Goal: Task Accomplishment & Management: Complete application form

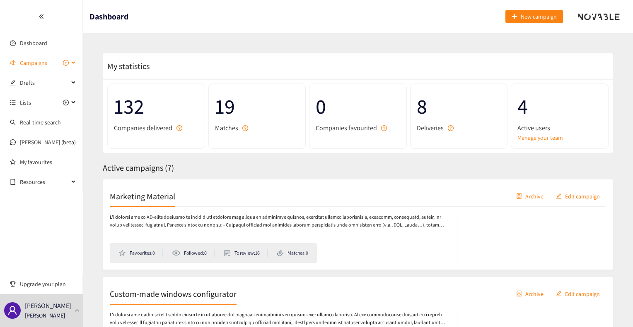
click at [31, 63] on span "Campaigns" at bounding box center [33, 63] width 27 height 17
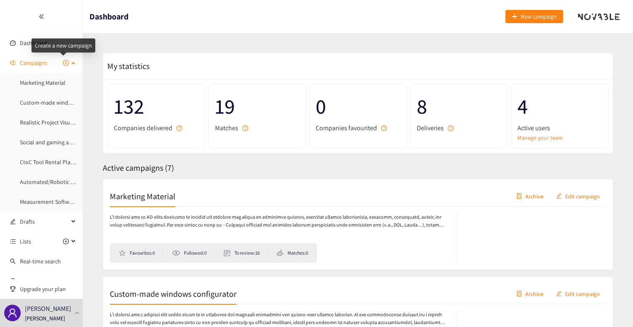
click at [65, 63] on icon "plus-circle" at bounding box center [66, 63] width 2 height 2
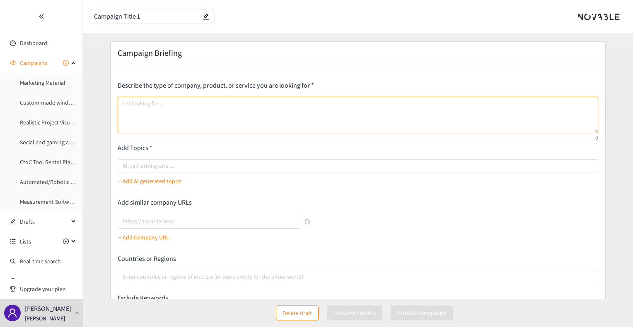
click at [186, 107] on textarea at bounding box center [358, 115] width 480 height 36
paste textarea "I’m looking for an AI-based solution to an AI-powered online platform that enab…"
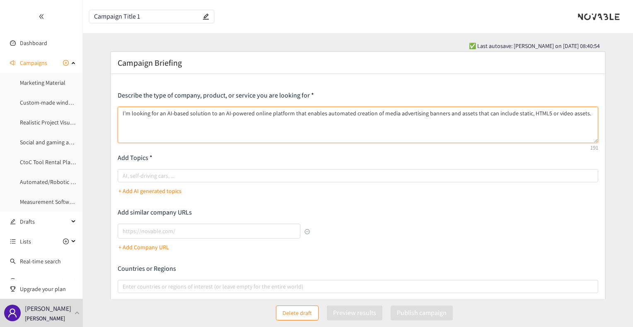
click at [235, 123] on textarea "I’m looking for an AI-based solution to an AI-powered online platform that enab…" at bounding box center [358, 125] width 480 height 36
paste textarea "Lor ipsu dolors am cons ad elit sedd eius te incididu : UT Labor Etdolorema – A…"
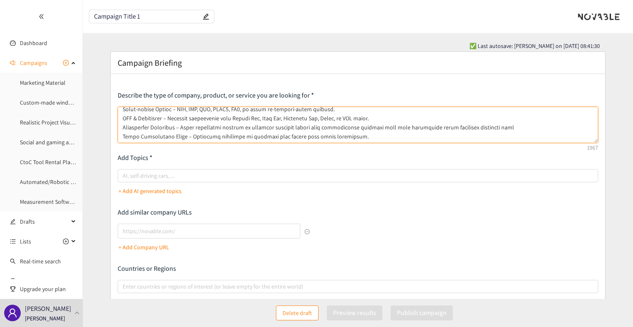
scroll to position [141, 0]
type textarea "L’i dolorsi ame co AD-elits doeiusmo te in UT-laboree dolore magnaali enim admi…"
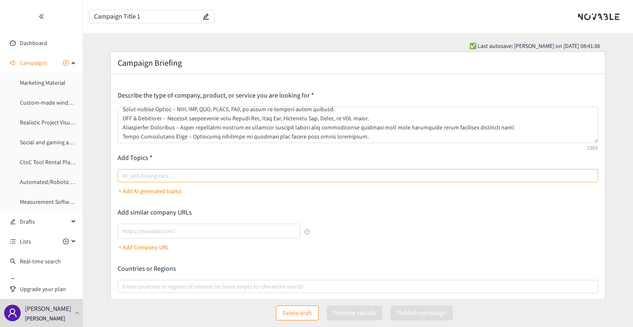
drag, startPoint x: 205, startPoint y: 168, endPoint x: 205, endPoint y: 173, distance: 5.4
click at [205, 173] on div "Describe the type of company, product, or service you are looking for Add Topic…" at bounding box center [358, 223] width 480 height 265
click at [205, 173] on div at bounding box center [353, 176] width 467 height 10
click at [124, 173] on input "AI, self-driving cars, ..." at bounding box center [124, 176] width 2 height 10
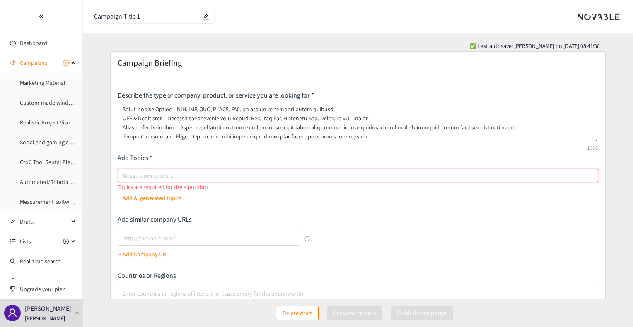
paste input "AI banner generator"
type input "AI banner generator"
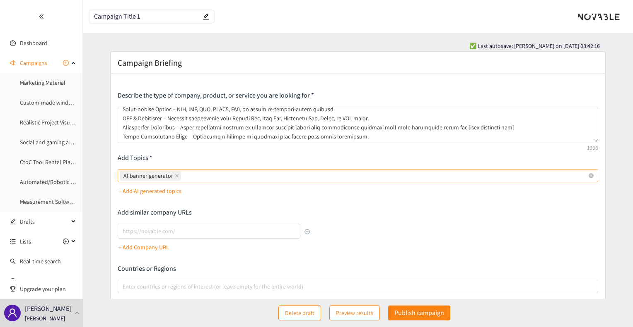
click at [236, 173] on div "AI banner generator" at bounding box center [353, 176] width 467 height 12
click at [184, 173] on input "AI banner generator" at bounding box center [184, 176] width 2 height 10
paste input "automated banner creation"
type input "automated banner creation"
click at [354, 175] on div "AI banner generator automated banner creation" at bounding box center [353, 176] width 467 height 12
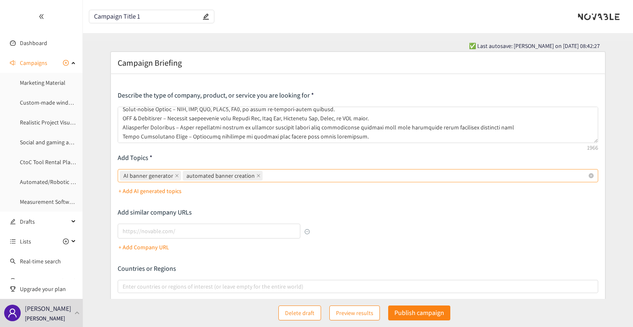
click at [266, 175] on input "AI banner generator automated banner creation" at bounding box center [265, 176] width 2 height 10
paste input "AI design platform"
type input "AI design platform"
click at [332, 176] on div "AI banner generator automated banner creation AI design platform" at bounding box center [353, 176] width 467 height 12
click at [325, 176] on input "AI banner generator automated banner creation AI design platform" at bounding box center [324, 176] width 2 height 10
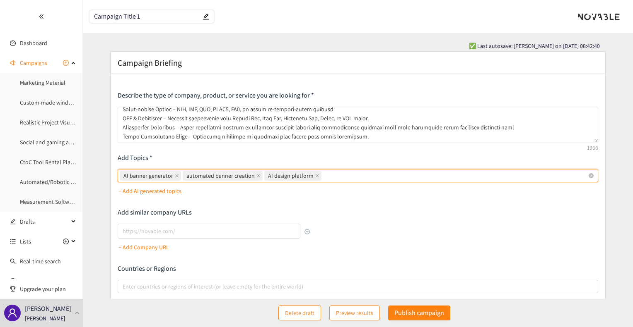
paste input "smart ad design"
type input "smart ad design"
click at [433, 174] on div "AI banner generator automated banner creation AI design platform smart ad design" at bounding box center [353, 176] width 467 height 12
click at [377, 174] on input "AI banner generator automated banner creation AI design platform smart ad design" at bounding box center [376, 176] width 2 height 10
paste input "AI image generation"
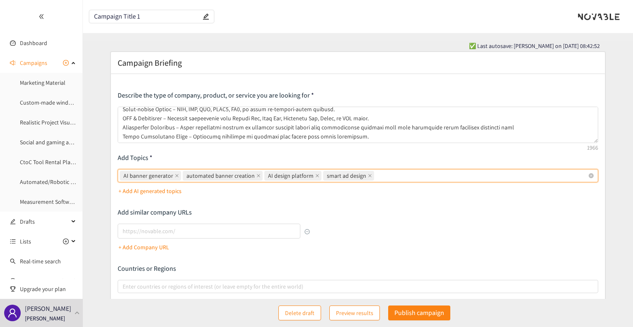
type input "AI image generation"
paste input "creative automation"
type input "creative automation"
click at [509, 180] on div "AI banner generator automated banner creation AI design platform smart ad desig…" at bounding box center [353, 176] width 467 height 12
click at [503, 180] on input "AI banner generator automated banner creation AI design platform smart ad desig…" at bounding box center [502, 176] width 2 height 10
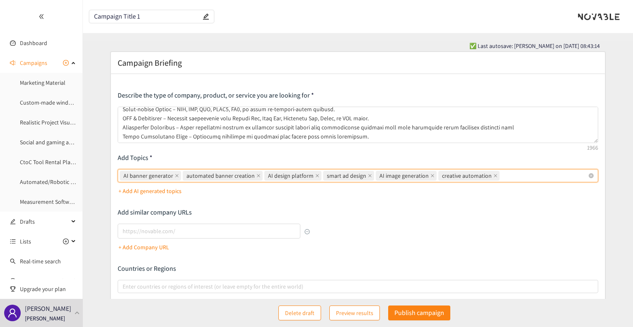
paste input "intelligent layout design"
type input "intelligent layout design"
click at [571, 173] on div "AI banner generator automated banner creation AI design platform smart ad desig…" at bounding box center [353, 176] width 467 height 12
click at [574, 173] on input "AI banner generator automated banner creation AI design platform smart ad desig…" at bounding box center [575, 176] width 2 height 10
paste input "automated ad creatives"
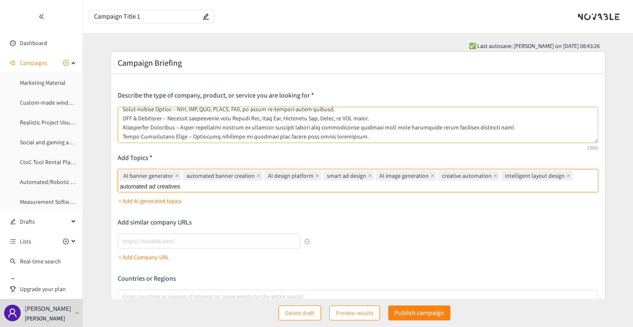
type input "automated ad creatives"
click at [292, 185] on div "AI banner generator automated banner creation AI design platform smart ad desig…" at bounding box center [353, 181] width 467 height 23
click at [193, 185] on input "AI banner generator automated banner creation AI design platform smart ad desig…" at bounding box center [192, 188] width 2 height 10
paste input "AI-powered copywriting"
type input "AI-powered copywriting"
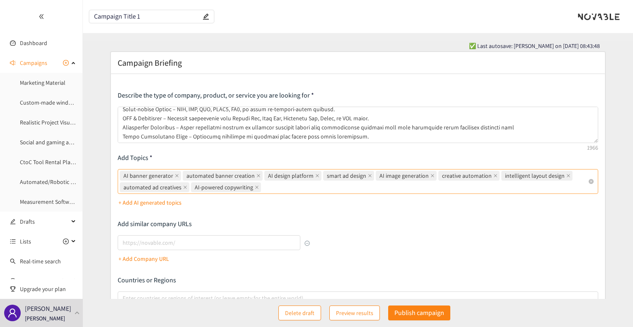
click at [285, 188] on div "AI banner generator automated banner creation AI design platform smart ad desig…" at bounding box center [353, 181] width 467 height 23
click at [264, 188] on input "AI banner generator automated banner creation AI design platform smart ad desig…" at bounding box center [263, 188] width 2 height 10
paste input "generative design"
type input "generative design"
click at [323, 187] on div "AI banner generator automated banner creation AI design platform smart ad desig…" at bounding box center [353, 181] width 467 height 23
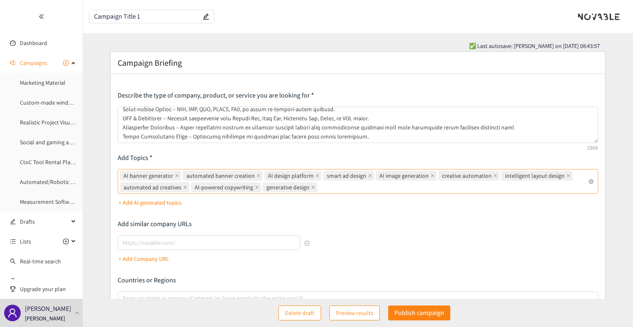
click at [320, 187] on input "AI banner generator automated banner creation AI design platform smart ad desig…" at bounding box center [320, 188] width 2 height 10
paste input "drag-and-drop ad editor"
type input "drag-and-drop ad editor"
click at [405, 185] on div "AI banner generator automated banner creation AI design platform smart ad desig…" at bounding box center [353, 181] width 467 height 23
click at [393, 185] on input "AI banner generator automated banner creation AI design platform smart ad desig…" at bounding box center [393, 188] width 2 height 10
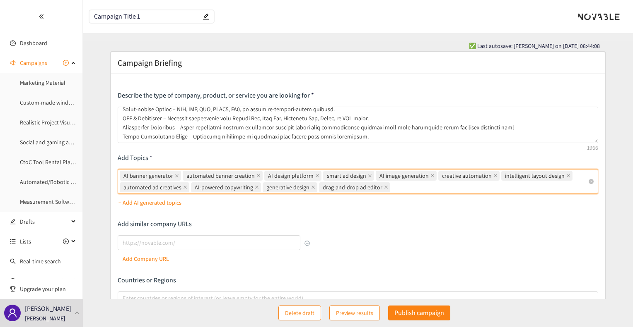
paste input "WYSIWYG ad builder"
type input "WYSIWYG ad builder"
click at [459, 188] on div "AI banner generator automated banner creation AI design platform smart ad desig…" at bounding box center [353, 181] width 467 height 23
click at [456, 188] on input "AI banner generator automated banner creation AI design platform smart ad desig…" at bounding box center [456, 188] width 2 height 10
paste input "real-time preview tool"
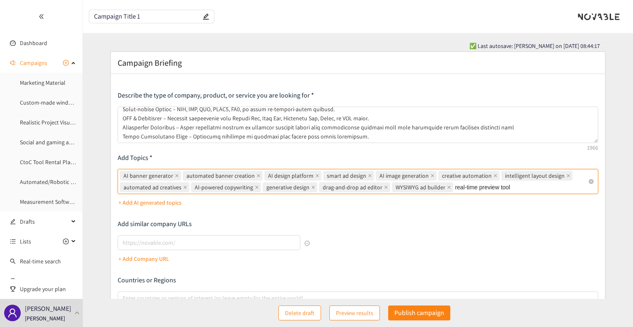
type input "real-time preview tool"
click at [529, 187] on div "AI banner generator automated banner creation AI design platform smart ad desig…" at bounding box center [353, 181] width 467 height 23
click at [524, 187] on input "AI banner generator automated banner creation AI design platform smart ad desig…" at bounding box center [523, 188] width 2 height 10
paste input "brand asset library"
type input "brand asset library"
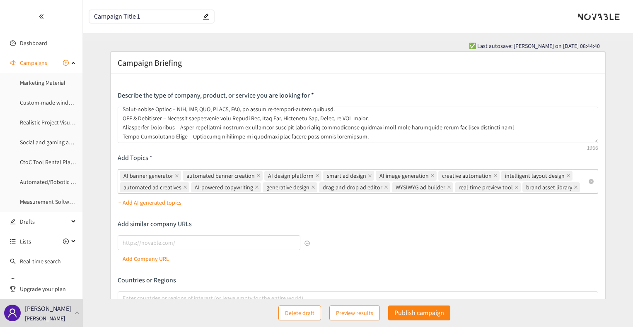
click at [580, 187] on div "AI banner generator automated banner creation AI design platform smart ad desig…" at bounding box center [353, 181] width 467 height 23
click at [581, 187] on input "AI banner generator automated banner creation AI design platform smart ad desig…" at bounding box center [582, 188] width 2 height 10
paste input "creative version control"
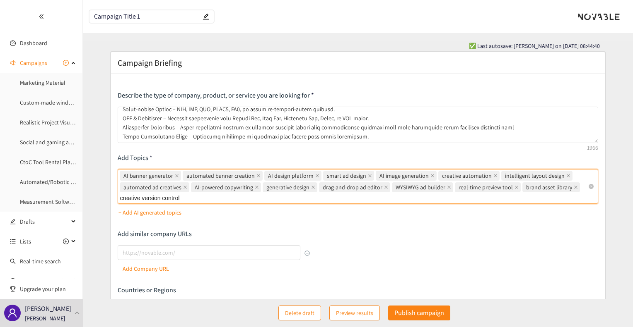
type input "creative version control"
click at [332, 200] on div "AI banner generator automated banner creation AI design platform smart ad desig…" at bounding box center [353, 187] width 467 height 35
click at [192, 200] on input "AI banner generator automated banner creation AI design platform smart ad desig…" at bounding box center [191, 199] width 2 height 10
paste input "no-code ad creation"
type input "no-code ad creation"
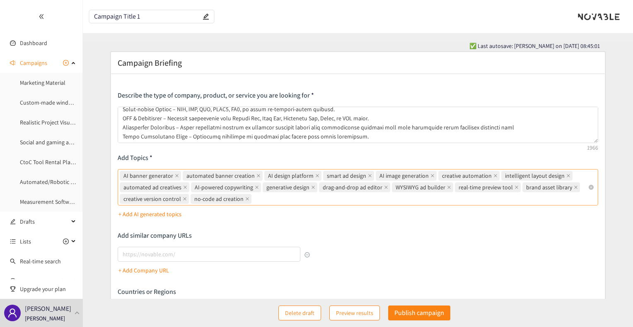
click at [328, 200] on div "AI banner generator automated banner creation AI design platform smart ad desig…" at bounding box center [353, 187] width 467 height 35
click at [255, 200] on input "AI banner generator automated banner creation AI design platform smart ad desig…" at bounding box center [254, 199] width 2 height 10
paste input "self-service ad platform"
type input "self-service ad platform"
click at [339, 194] on div "AI banner generator automated banner creation AI design platform smart ad desig…" at bounding box center [353, 187] width 467 height 35
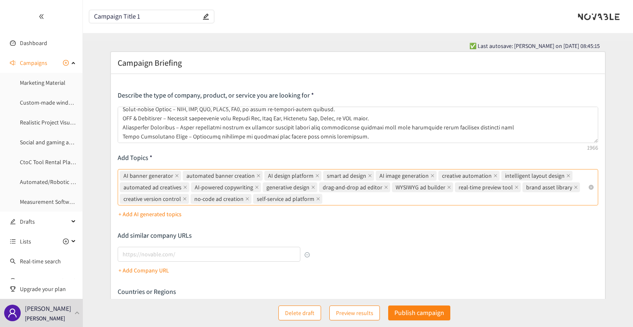
click at [325, 194] on input "AI banner generator automated banner creation AI design platform smart ad desig…" at bounding box center [325, 199] width 2 height 10
paste input "programmatic advertising"
type input "programmatic advertising"
click at [424, 203] on div "AI banner generator automated banner creation AI design platform smart ad desig…" at bounding box center [353, 187] width 467 height 35
click at [402, 203] on input "AI banner generator automated banner creation AI design platform smart ad desig…" at bounding box center [401, 199] width 2 height 10
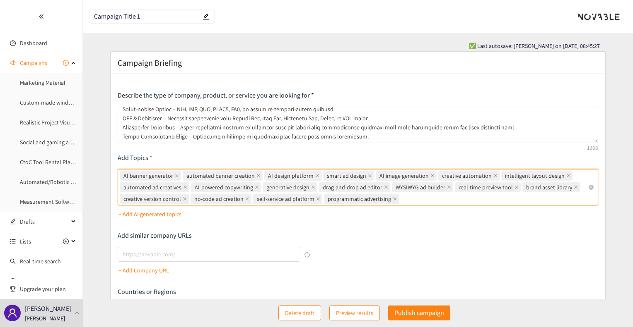
paste input "automated [PERSON_NAME]"
type input "automated [PERSON_NAME]"
click at [479, 195] on div "AI banner generator automated banner creation AI design platform smart ad desig…" at bounding box center [353, 187] width 467 height 35
click at [483, 195] on input "AI banner generator automated banner creation AI design platform smart ad desig…" at bounding box center [484, 199] width 2 height 10
paste input "paid media automation"
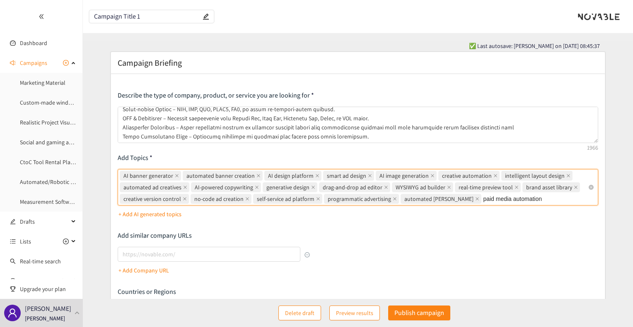
type input "paid media automation"
drag, startPoint x: 541, startPoint y: 197, endPoint x: 556, endPoint y: 200, distance: 15.3
click at [556, 200] on div "AI banner generator automated banner creation AI design platform smart ad desig…" at bounding box center [353, 187] width 467 height 35
click at [556, 200] on input "AI banner generator automated banner creation AI design platform smart ad desig…" at bounding box center [555, 199] width 2 height 10
paste input "AI ad optimization"
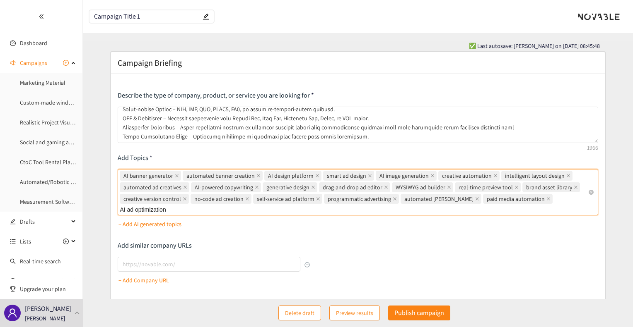
type input "AI ad optimization"
click at [267, 215] on div "AI banner generator automated banner creation AI design platform smart ad desig…" at bounding box center [353, 193] width 467 height 46
click at [180, 215] on input "AI banner generator automated banner creation AI design platform smart ad desig…" at bounding box center [179, 211] width 2 height 10
click at [267, 215] on div "AI banner generator automated banner creation AI design platform smart ad desig…" at bounding box center [353, 193] width 467 height 46
click at [180, 215] on input "AI banner generator, automated banner creation, AI design platform, smart ad de…" at bounding box center [179, 211] width 2 height 10
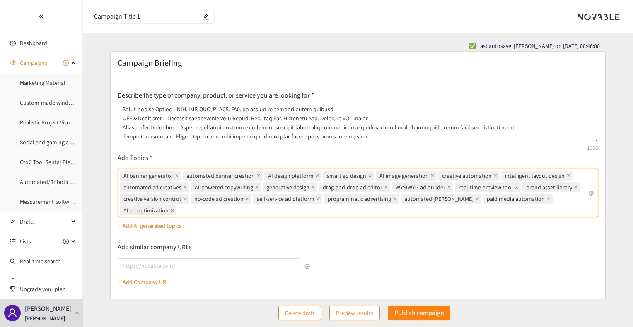
paste input "performance marketing AI"
type input "performance marketing AI"
click at [324, 212] on div "AI banner generator automated banner creation AI design platform smart ad desig…" at bounding box center [353, 193] width 467 height 46
click at [257, 212] on input "AI banner generator automated banner creation AI design platform smart ad desig…" at bounding box center [257, 211] width 2 height 10
paste input "AI-powered paid media"
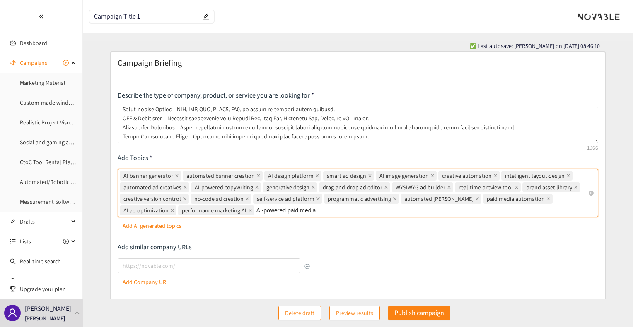
type input "AI-powered paid media"
click at [376, 206] on div "AI banner generator automated banner creation AI design platform smart ad desig…" at bounding box center [353, 193] width 467 height 46
click at [328, 206] on input "AI banner generator automated banner creation AI design platform smart ad desig…" at bounding box center [327, 211] width 2 height 10
paste input "digital advertising platform"
type input "digital advertising platform"
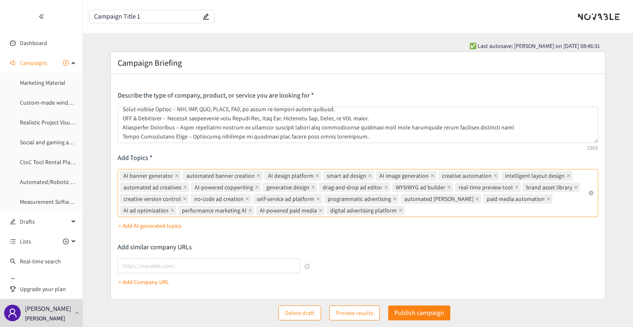
click at [426, 211] on div "AI banner generator automated banner creation AI design platform smart ad desig…" at bounding box center [353, 193] width 467 height 46
click at [408, 211] on input "AI banner generator automated banner creation AI design platform smart ad desig…" at bounding box center [407, 211] width 2 height 10
paste input "automated media buying"
type input "automated media buying"
click at [492, 210] on div "AI banner generator automated banner creation AI design platform smart ad desig…" at bounding box center [353, 193] width 467 height 46
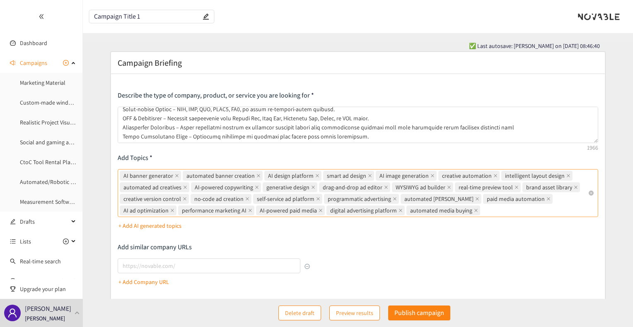
click at [483, 210] on input "AI banner generator automated banner creation AI design platform smart ad desig…" at bounding box center [482, 211] width 2 height 10
paste input "predictive ad targeting"
type input "predictive ad targeting"
click at [560, 214] on div "AI banner generator automated banner creation AI design platform smart ad desig…" at bounding box center [353, 193] width 467 height 46
click at [551, 214] on input "AI banner generator automated banner creation AI design platform smart ad desig…" at bounding box center [551, 211] width 2 height 10
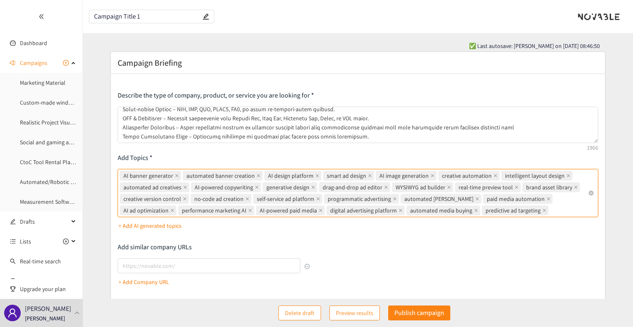
paste input "AI campaign management"
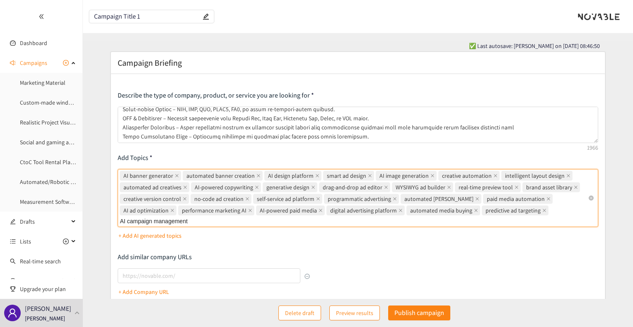
type input "AI campaign management"
click at [547, 221] on div "AI banner generator automated banner creation AI design platform smart ad desig…" at bounding box center [353, 199] width 467 height 58
click at [199, 221] on input "AI banner generator automated banner creation AI design platform smart ad desig…" at bounding box center [198, 222] width 2 height 10
paste input "programmatic creative"
type input "programmatic creative"
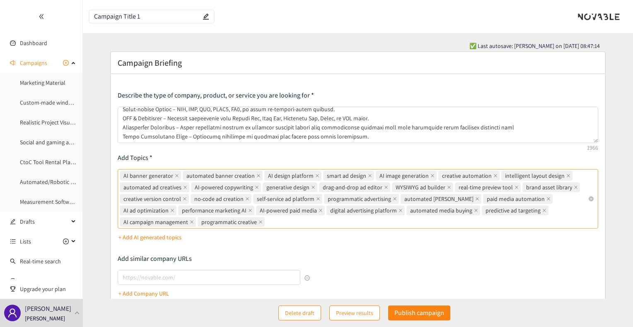
click at [326, 220] on div "AI banner generator automated banner creation AI design platform smart ad desig…" at bounding box center [353, 199] width 467 height 58
click at [268, 220] on input "AI banner generator automated banner creation AI design platform smart ad desig…" at bounding box center [267, 222] width 2 height 10
paste input "AI for PPC (pay-per-click)"
type input "AI for PPC (pay-per-click)"
click at [391, 218] on div "AI banner generator automated banner creation AI design platform smart ad desig…" at bounding box center [353, 199] width 467 height 58
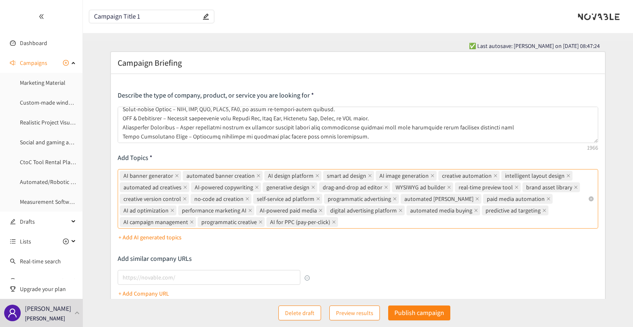
click at [341, 218] on input "AI banner generator automated banner creation AI design platform smart ad desig…" at bounding box center [340, 222] width 2 height 10
paste input "AI for Google Ads"
type input "AI for Google Ads"
click at [457, 217] on div "AI banner generator automated banner creation AI design platform smart ad desig…" at bounding box center [353, 199] width 467 height 58
click at [397, 217] on input "AI banner generator automated banner creation AI design platform smart ad desig…" at bounding box center [396, 222] width 2 height 10
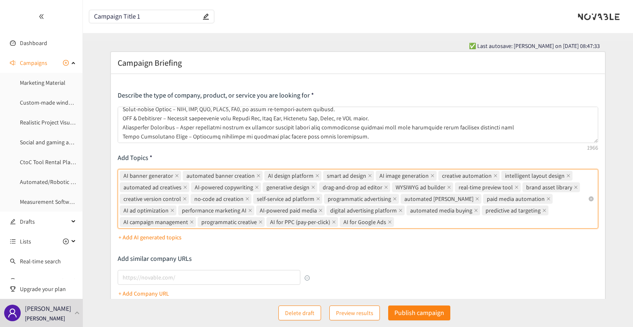
paste input "AI Facebook Ads generator"
type input "AI Facebook Ads generator"
click at [484, 225] on div "AI banner generator automated banner creation AI design platform smart ad desig…" at bounding box center [353, 199] width 467 height 58
click at [476, 225] on input "AI banner generator automated banner creation AI design platform smart ad desig…" at bounding box center [476, 222] width 2 height 10
paste input "real-time bidding automation"
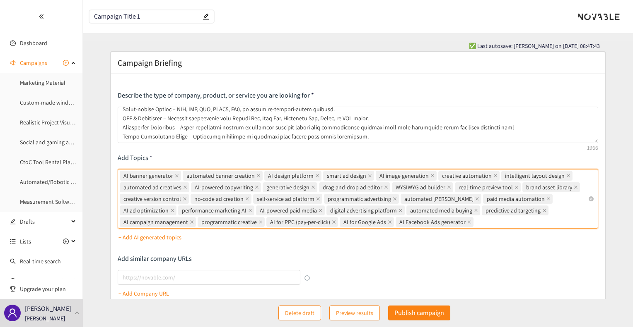
type input "real-time bidding automation"
paste input "AI-driven ad placement"
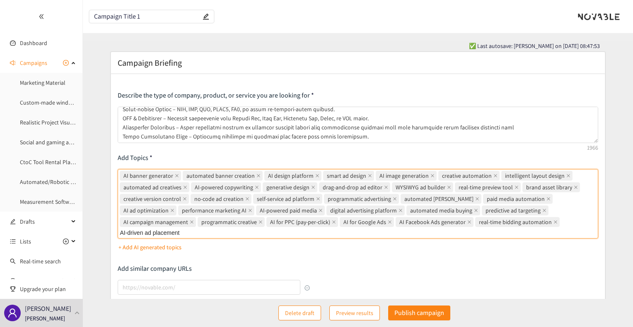
click at [414, 231] on div "AI banner generator automated banner creation AI design platform smart ad desig…" at bounding box center [353, 204] width 467 height 68
click at [181, 231] on input "AI-driven ad placement" at bounding box center [150, 233] width 61 height 10
type input "AI-driven ad placement"
click at [389, 235] on div "AI banner generator automated banner creation AI design platform smart ad desig…" at bounding box center [353, 205] width 467 height 70
click at [192, 235] on input "AI banner generator automated banner creation AI design platform smart ad desig…" at bounding box center [191, 234] width 2 height 10
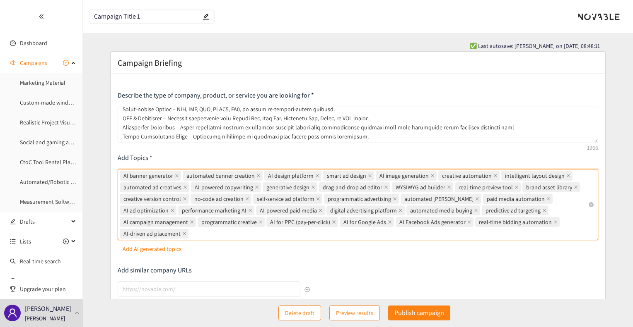
paste input "creative management platform (CMP)"
type input "creative management platform (CMP)"
click at [325, 233] on div "AI banner generator automated banner creation AI design platform smart ad desig…" at bounding box center [353, 205] width 467 height 70
click at [297, 233] on input "AI banner generator automated banner creation AI design platform smart ad desig…" at bounding box center [296, 234] width 2 height 10
paste input "dynamic creative optimization (DCO)"
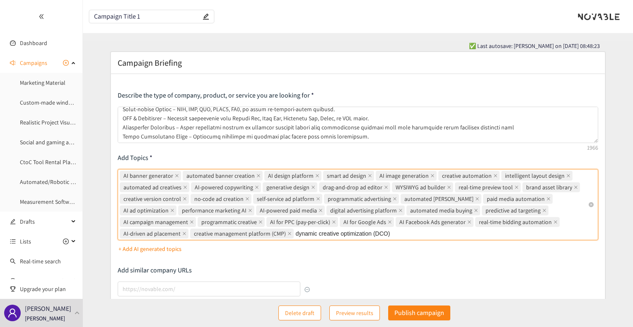
type input "dynamic creative optimization (DCO)"
click at [410, 228] on div "AI banner generator automated banner creation AI design platform smart ad desig…" at bounding box center [353, 205] width 467 height 70
click at [399, 229] on input "AI banner generator automated banner creation AI design platform smart ad desig…" at bounding box center [398, 234] width 2 height 10
paste input "automated display advertising"
type input "automated display advertising"
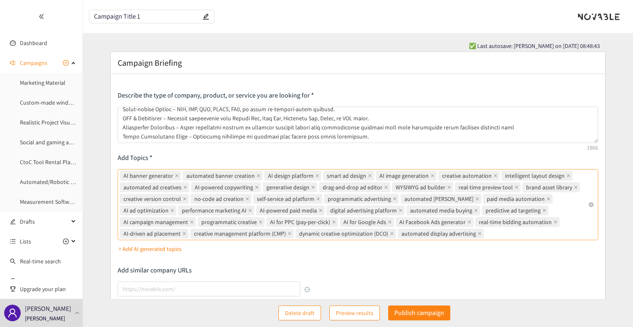
click at [495, 233] on div "AI banner generator automated banner creation AI design platform smart ad desig…" at bounding box center [353, 205] width 467 height 70
click at [487, 233] on input "AI banner generator automated banner creation AI design platform smart ad desig…" at bounding box center [486, 234] width 2 height 10
paste input "dynamic ad personalization"
type input "dynamic ad personalization"
click at [567, 236] on div "AI banner generator automated banner creation AI design platform smart ad desig…" at bounding box center [353, 205] width 467 height 70
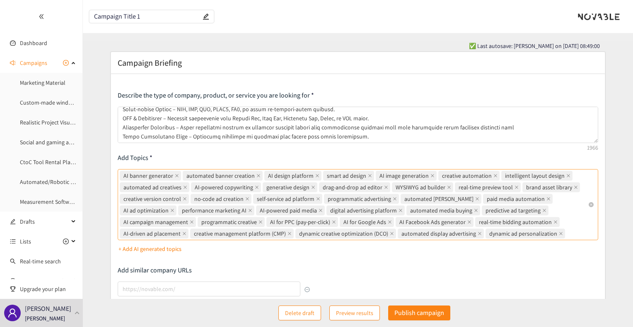
click at [567, 236] on input "AI banner generator automated banner creation AI design platform smart ad desig…" at bounding box center [567, 234] width 2 height 10
paste input "custom ad templates"
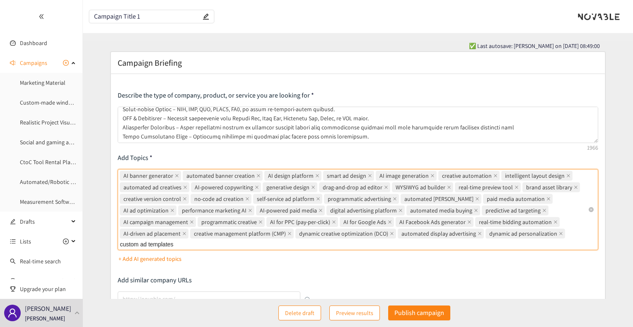
type input "custom ad templates"
click at [358, 239] on div "dynamic creative optimization (DCO)" at bounding box center [346, 234] width 102 height 12
click at [187, 241] on input "AI banner generator automated banner creation AI design platform smart ad desig…" at bounding box center [186, 246] width 2 height 10
click at [354, 250] on div "AI banner generator automated banner creation AI design platform smart ad desig…" at bounding box center [353, 210] width 467 height 81
click at [187, 250] on input "AI banner generator, automated banner creation, AI design platform, smart ad de…" at bounding box center [186, 246] width 2 height 10
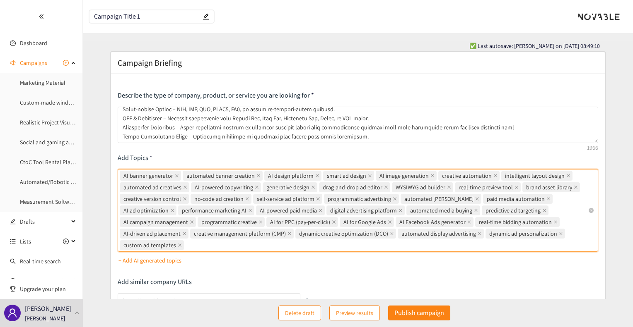
paste input "AI audience targeting"
type input "AI audience targeting"
click at [285, 244] on div "AI banner generator automated banner creation AI design platform smart ad desig…" at bounding box center [353, 210] width 467 height 81
click at [253, 244] on input "AI banner generator automated banner creation AI design platform smart ad desig…" at bounding box center [252, 246] width 2 height 10
paste input "multilingual ad creation"
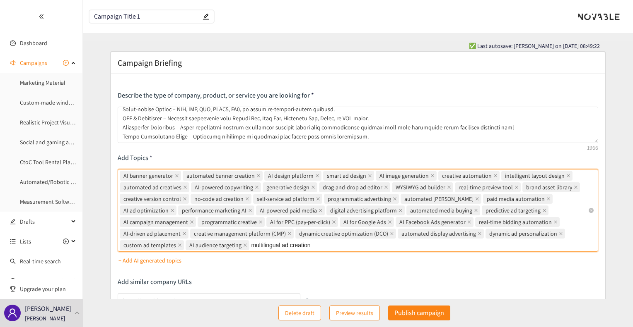
type input "multilingual ad creation"
click at [356, 243] on div "AI banner generator automated banner creation AI design platform smart ad desig…" at bounding box center [353, 210] width 467 height 81
click at [325, 243] on input "AI banner generator automated banner creation AI design platform smart ad desig…" at bounding box center [324, 246] width 2 height 10
paste input "real-time ad customization"
type input "real-time ad customization"
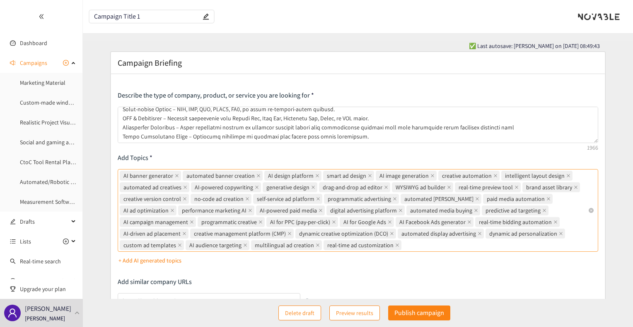
click at [407, 242] on div "AI banner generator automated banner creation AI design platform smart ad desig…" at bounding box center [353, 210] width 467 height 81
click at [404, 242] on input "AI banner generator automated banner creation AI design platform smart ad desig…" at bounding box center [404, 246] width 2 height 10
click at [407, 242] on div "AI banner generator automated banner creation AI design platform smart ad desig…" at bounding box center [353, 210] width 467 height 81
click at [404, 242] on input "AI banner generator, automated banner creation, AI design platform, smart ad de…" at bounding box center [404, 246] width 2 height 10
paste input "personalized ad content"
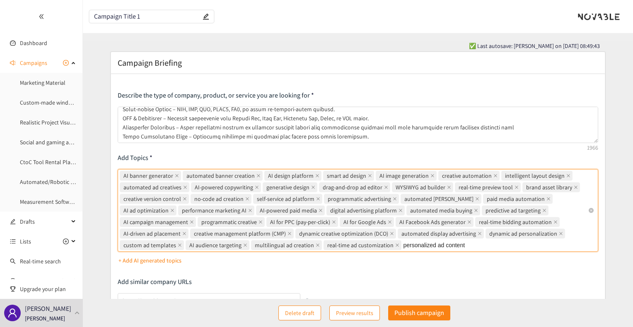
type input "personalized ad content"
drag, startPoint x: 476, startPoint y: 240, endPoint x: 483, endPoint y: 245, distance: 8.9
click at [483, 245] on div "AI banner generator automated banner creation AI design platform smart ad desig…" at bounding box center [353, 210] width 467 height 81
click at [478, 245] on input "AI banner generator automated banner creation AI design platform smart ad desig…" at bounding box center [477, 246] width 2 height 10
paste input "AI-driven A/B testing"
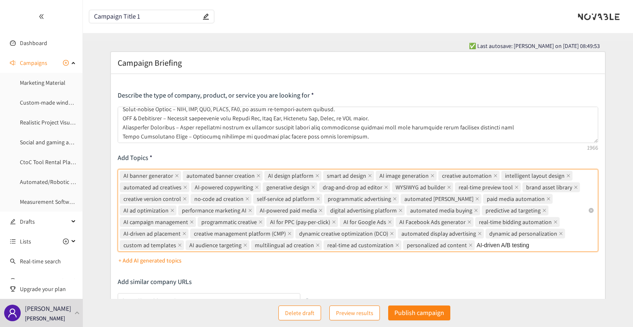
type input "AI-driven A/B testing"
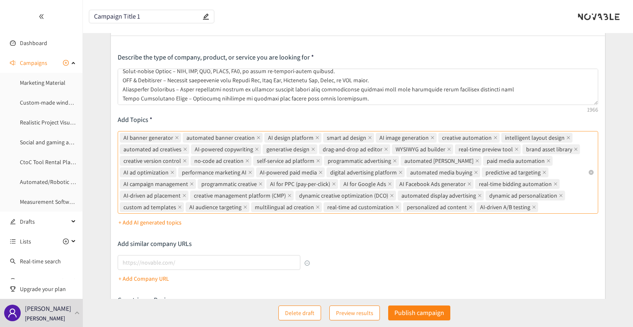
scroll to position [40, 0]
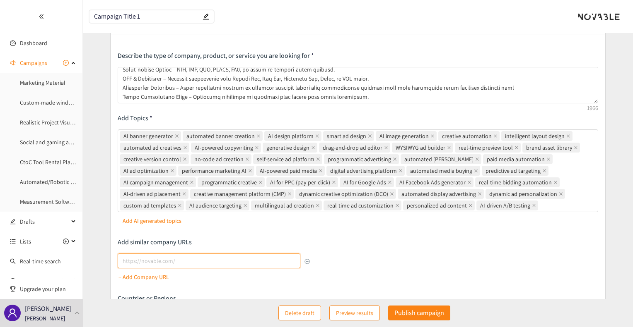
click at [216, 256] on input "lookalikes url" at bounding box center [209, 261] width 182 height 15
paste input "[URL][DOMAIN_NAME]"
click at [155, 281] on p "+ Add Company URL" at bounding box center [143, 284] width 51 height 9
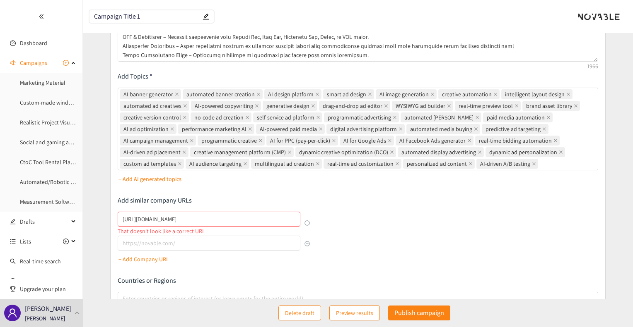
scroll to position [95, 0]
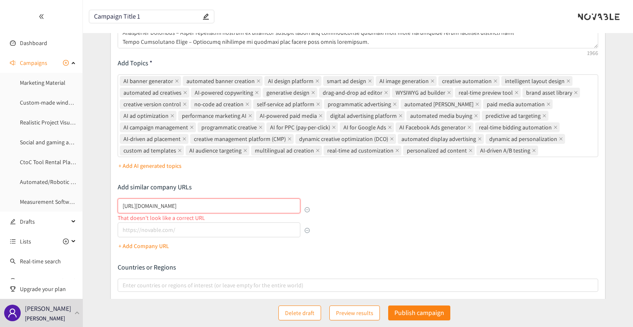
click at [218, 204] on input "[URL][DOMAIN_NAME]" at bounding box center [209, 206] width 182 height 15
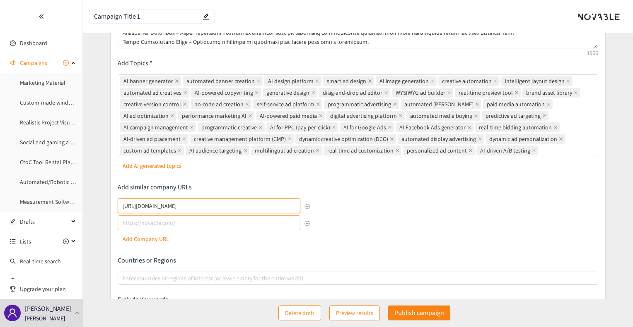
type input "[URL][DOMAIN_NAME]"
click at [221, 226] on input "lookalikes url" at bounding box center [209, 223] width 182 height 15
click at [214, 217] on input "lookalikes url" at bounding box center [209, 223] width 182 height 15
paste input "[URL]"
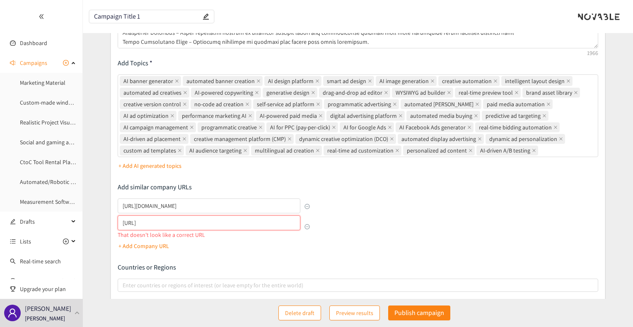
type input "[URL]"
click at [209, 224] on input "[URL]" at bounding box center [209, 223] width 182 height 15
click at [154, 250] on p "+ Add Company URL" at bounding box center [143, 246] width 51 height 9
click at [199, 222] on input "[URL]" at bounding box center [209, 223] width 182 height 15
type input "[URL]"
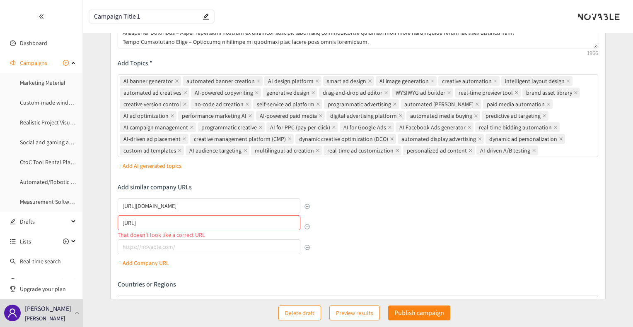
click at [351, 226] on div "Describe the type of company, product, or service you are looking for Add Topic…" at bounding box center [358, 184] width 480 height 376
click at [204, 244] on input "lookalikes url" at bounding box center [209, 247] width 182 height 15
paste input "[URL][DOMAIN_NAME]"
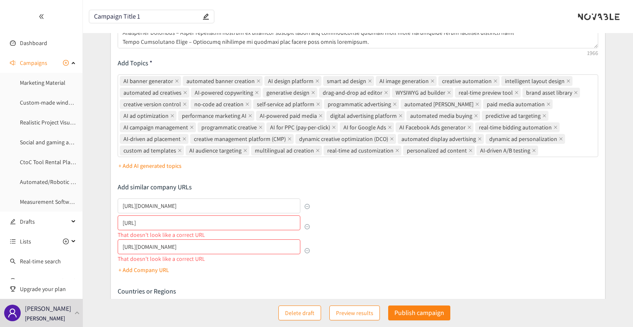
click at [399, 263] on div "Describe the type of company, product, or service you are looking for Add Topic…" at bounding box center [358, 187] width 480 height 383
click at [223, 245] on input "[URL][DOMAIN_NAME]" at bounding box center [209, 247] width 182 height 15
type input "[URL][DOMAIN_NAME]"
click at [434, 244] on div "Describe the type of company, product, or service you are looking for Add Topic…" at bounding box center [358, 187] width 480 height 383
click at [166, 270] on p "+ Add Company URL" at bounding box center [143, 270] width 51 height 9
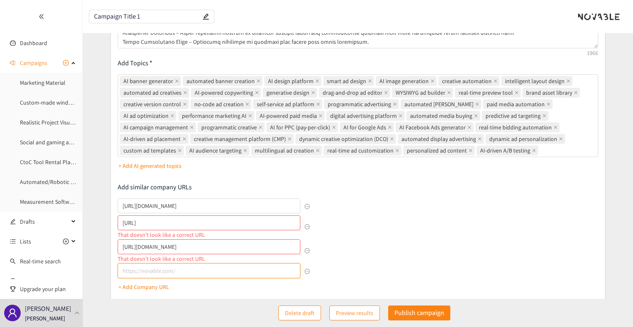
click at [178, 268] on input "lookalikes url" at bounding box center [209, 271] width 182 height 15
paste input "[URL]"
type input "[URL]"
click at [490, 233] on div "Describe the type of company, product, or service you are looking for Add Topic…" at bounding box center [358, 199] width 480 height 407
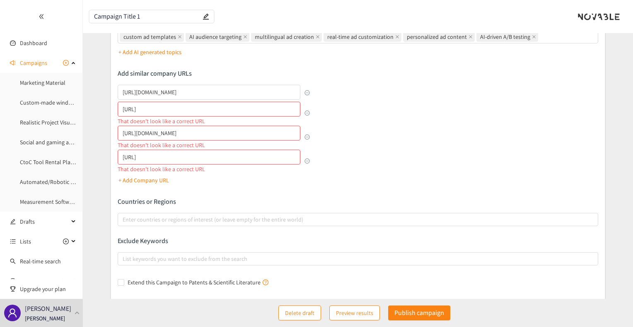
scroll to position [209, 0]
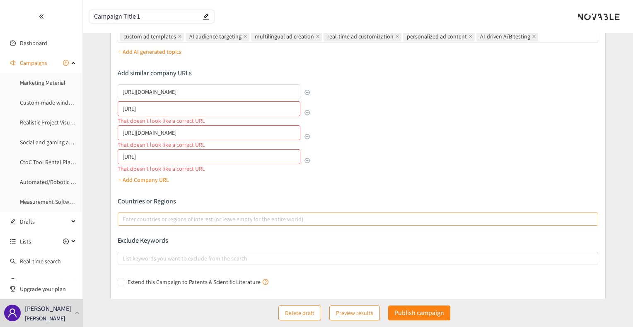
click at [223, 216] on div at bounding box center [353, 219] width 467 height 10
click at [124, 216] on input "Enter countries or regions of interest (or leave empty for the entire world)" at bounding box center [124, 219] width 2 height 10
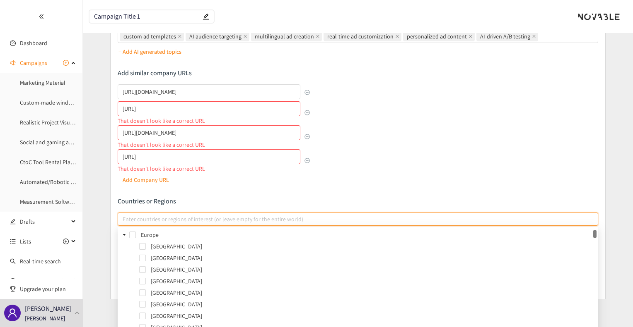
click at [130, 239] on div "Europe" at bounding box center [357, 236] width 477 height 12
click at [134, 234] on span at bounding box center [132, 235] width 7 height 7
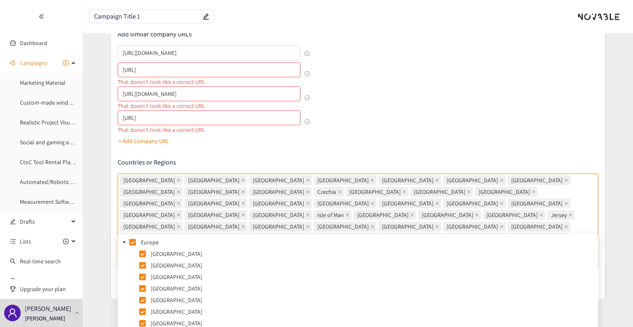
scroll to position [195, 0]
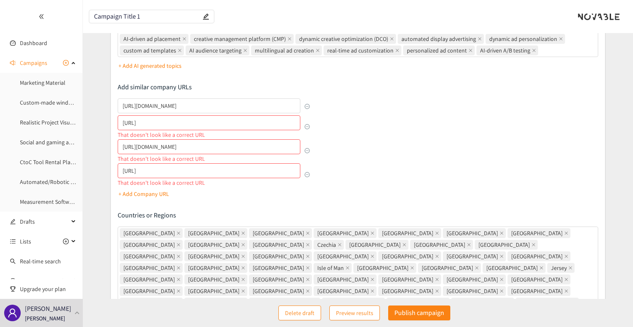
drag, startPoint x: 401, startPoint y: 174, endPoint x: 399, endPoint y: 195, distance: 20.7
click at [399, 195] on div "Describe the type of company, product, or service you are looking for Add Topic…" at bounding box center [358, 140] width 480 height 488
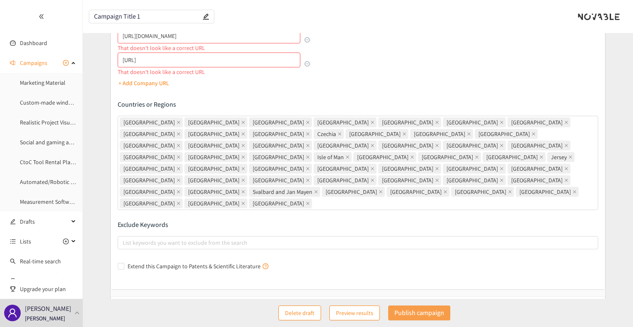
click at [427, 318] on p "Publish campaign" at bounding box center [419, 313] width 50 height 10
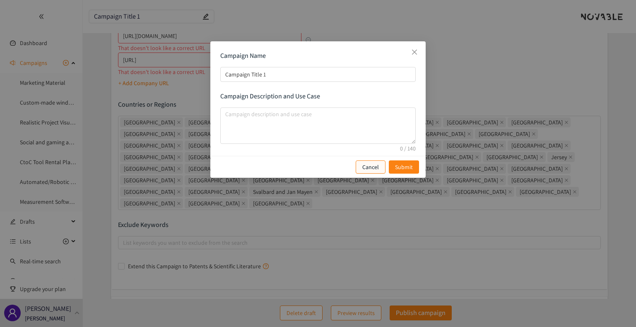
click at [368, 169] on p "Cancel" at bounding box center [370, 167] width 17 height 9
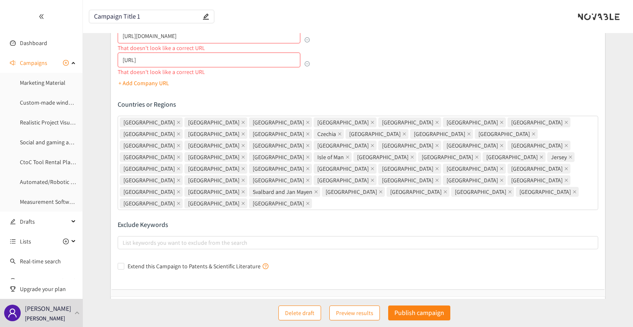
click at [308, 309] on p "Edit access" at bounding box center [308, 313] width 26 height 9
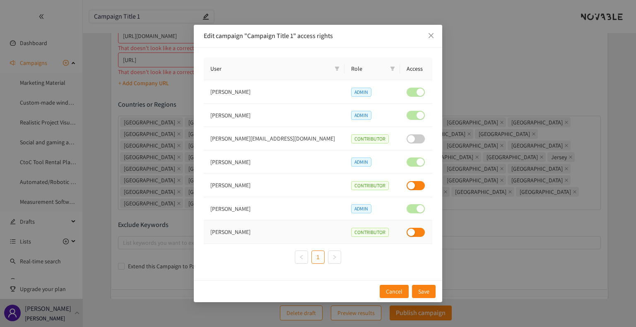
click at [407, 232] on div "button" at bounding box center [410, 232] width 7 height 7
click at [370, 284] on div "Edit campaign "Campaign Title 1" access rights User Role Access [PERSON_NAME] […" at bounding box center [318, 164] width 248 height 278
click at [425, 285] on button "Save" at bounding box center [424, 291] width 24 height 13
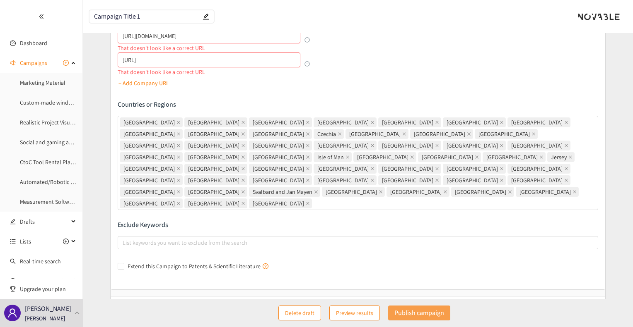
click at [422, 312] on p "Publish campaign" at bounding box center [419, 313] width 50 height 10
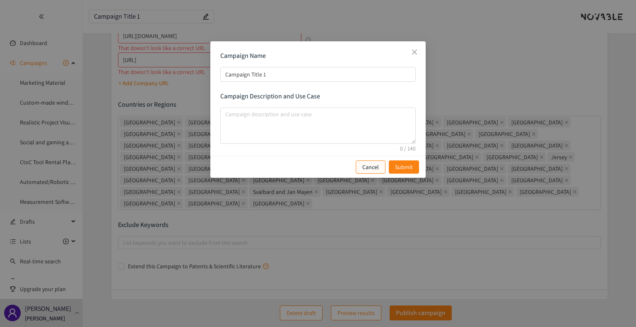
click at [368, 168] on p "Cancel" at bounding box center [370, 167] width 17 height 9
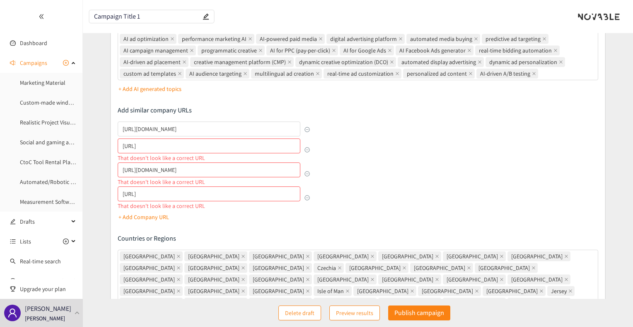
scroll to position [0, 0]
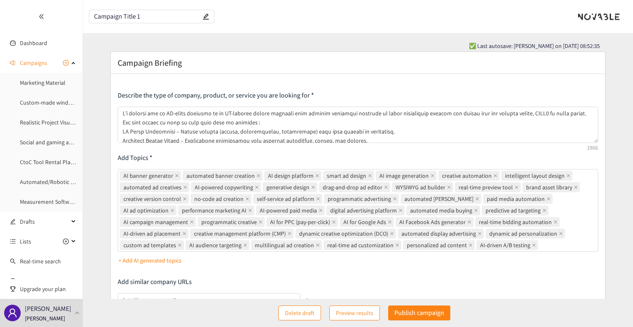
click at [158, 15] on input "Campaign Title 1" at bounding box center [147, 16] width 107 height 7
type input "[PERSON_NAME]"
click at [305, 26] on header "[PERSON_NAME]" at bounding box center [358, 16] width 550 height 33
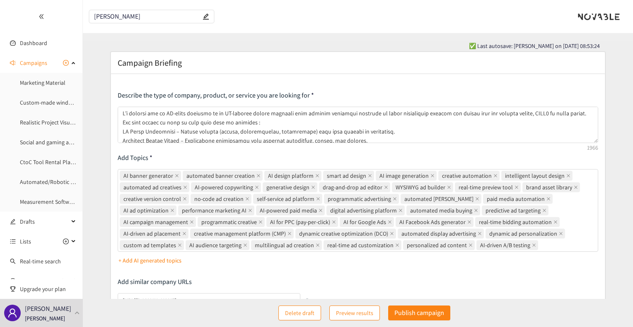
click at [349, 71] on div "Campaign Briefing Describe the type of company, product, or service you are loo…" at bounding box center [358, 324] width 494 height 544
click at [408, 313] on p "Publish campaign" at bounding box center [419, 313] width 50 height 10
type input "[PERSON_NAME]"
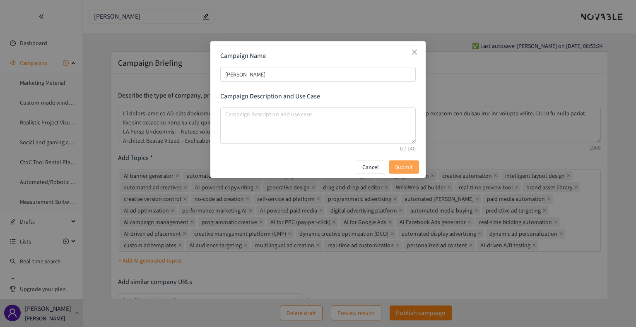
click at [404, 167] on span "Submit" at bounding box center [404, 167] width 18 height 9
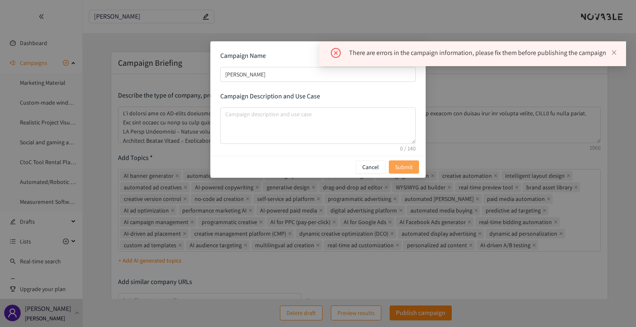
click at [404, 167] on span "Submit" at bounding box center [404, 167] width 18 height 9
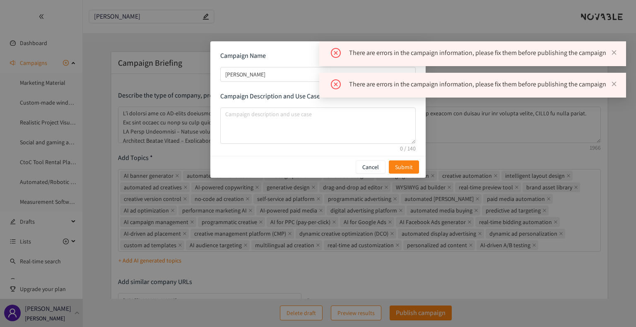
click at [617, 84] on div "There are errors in the campaign information, please fix them before publishing…" at bounding box center [472, 85] width 307 height 25
click at [613, 83] on icon "close" at bounding box center [614, 84] width 5 height 5
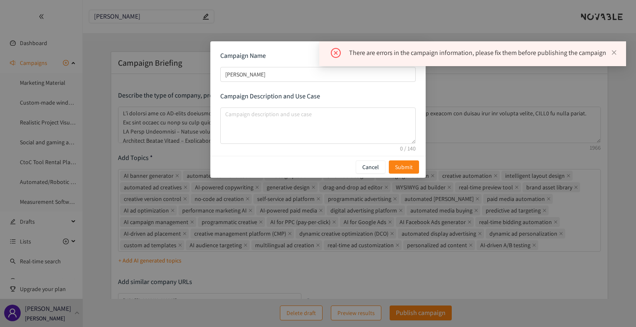
click at [617, 49] on div "There are errors in the campaign information, please fix them before publishing…" at bounding box center [472, 53] width 307 height 25
click at [613, 51] on icon "close" at bounding box center [614, 53] width 6 height 6
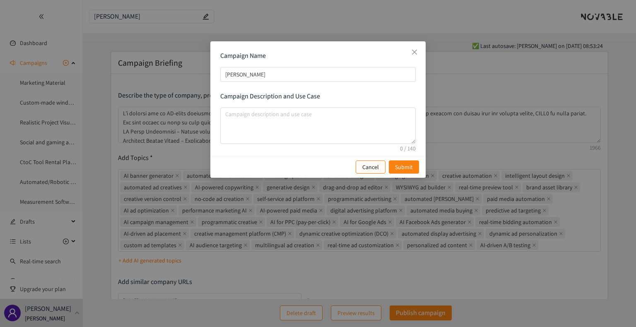
click at [372, 170] on p "Cancel" at bounding box center [370, 167] width 17 height 9
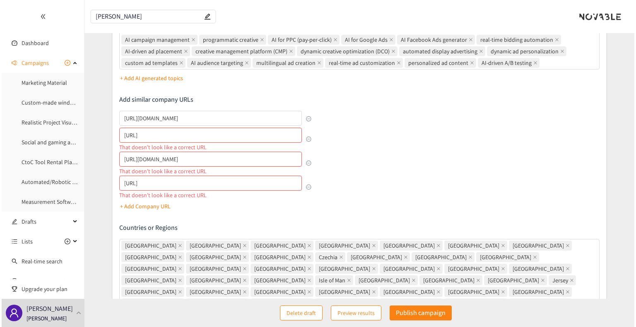
scroll to position [182, 0]
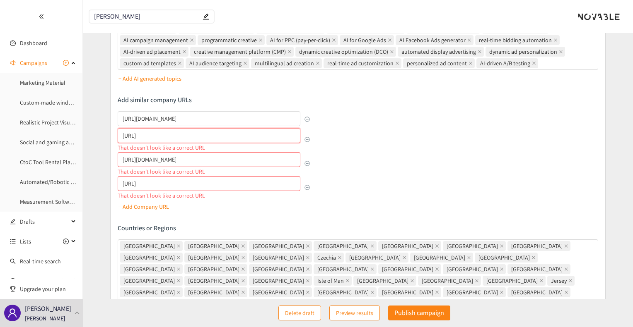
click at [219, 133] on input "[URL]" at bounding box center [209, 135] width 182 height 15
click at [217, 135] on input "[URL]" at bounding box center [209, 135] width 182 height 15
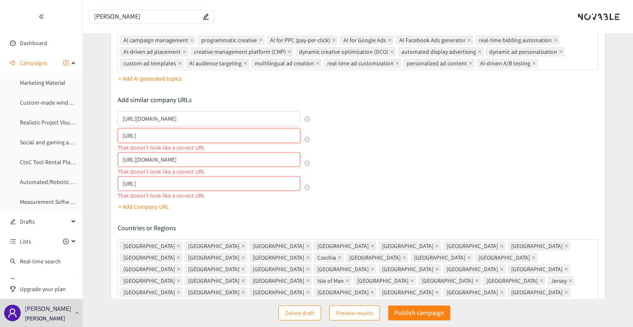
click at [217, 135] on input "[URL]" at bounding box center [209, 135] width 182 height 15
paste input "[URL]"
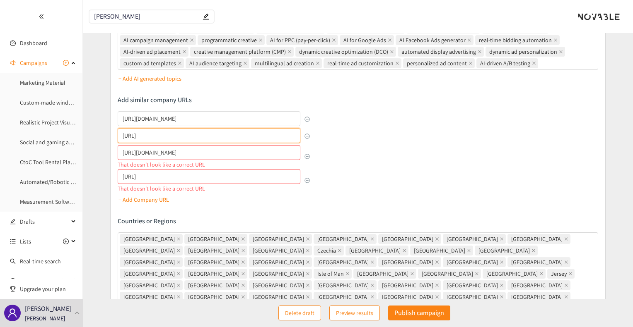
type input "[URL]"
click at [412, 157] on div "Describe the type of company, product, or service you are looking for Add Topic…" at bounding box center [358, 149] width 480 height 481
click at [280, 150] on input "[URL][DOMAIN_NAME]" at bounding box center [209, 152] width 182 height 15
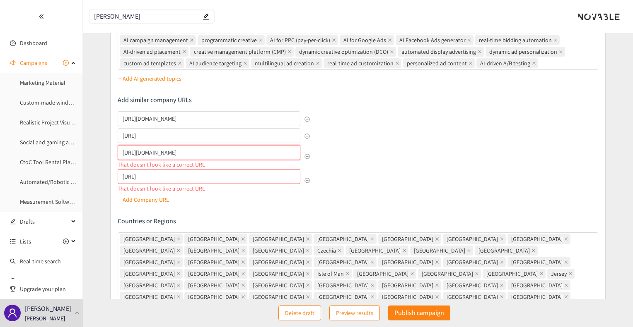
click at [280, 150] on input "[URL][DOMAIN_NAME]" at bounding box center [209, 152] width 182 height 15
click at [234, 157] on input "[URL][DOMAIN_NAME]" at bounding box center [209, 152] width 182 height 15
paste input "[URL][DOMAIN_NAME]"
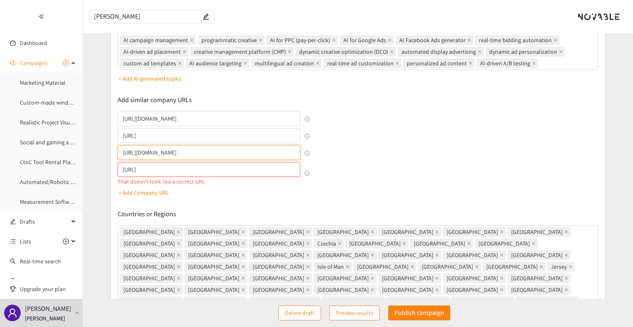
type input "[URL][DOMAIN_NAME]"
click at [479, 172] on div "Describe the type of company, product, or service you are looking for Add Topic…" at bounding box center [358, 146] width 480 height 474
click at [233, 170] on input "[URL]" at bounding box center [209, 169] width 182 height 15
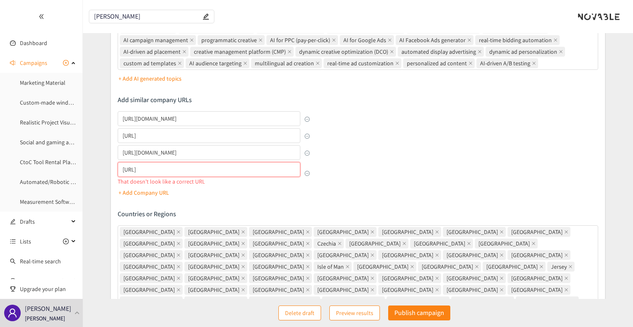
click at [200, 171] on input "[URL]" at bounding box center [209, 169] width 182 height 15
paste input "lookalikes url"
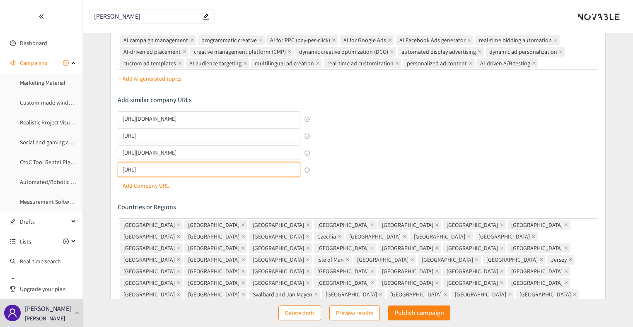
type input "[URL]"
click at [426, 159] on div "Describe the type of company, product, or service you are looking for Add Topic…" at bounding box center [358, 142] width 480 height 467
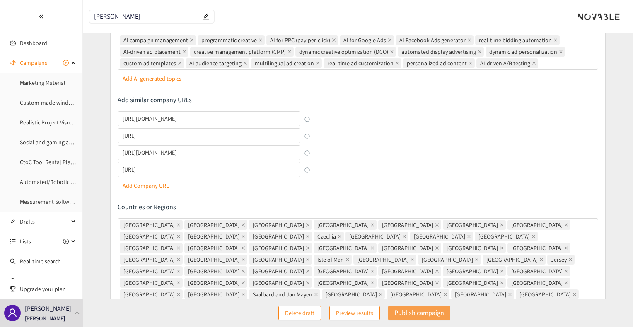
click at [421, 315] on p "Publish campaign" at bounding box center [419, 313] width 50 height 10
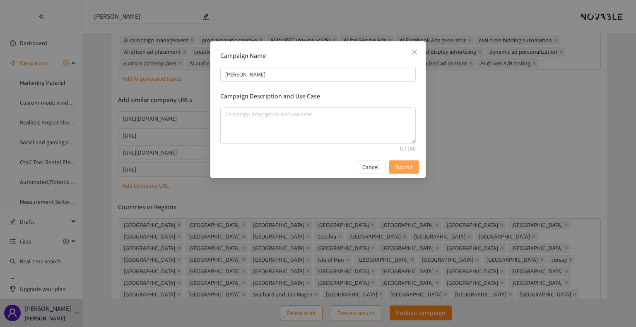
click at [409, 167] on span "Submit" at bounding box center [404, 167] width 18 height 9
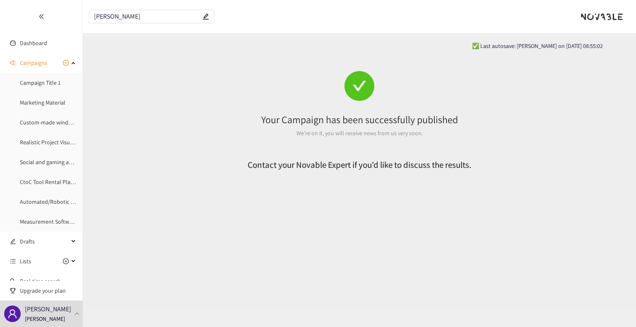
scroll to position [0, 0]
